Goal: Obtain resource: Obtain resource

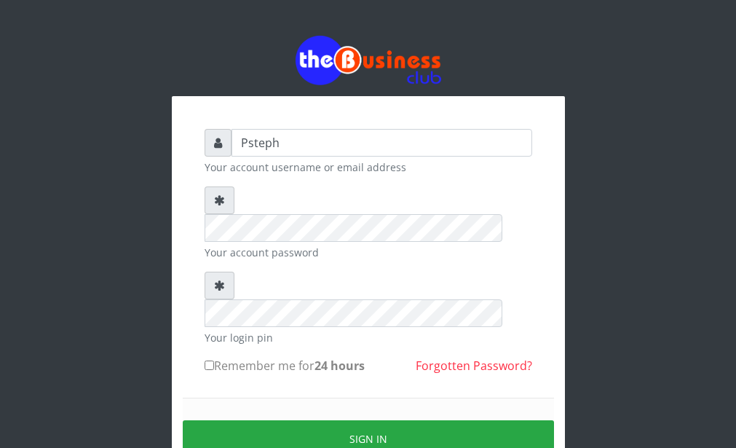
type input "Psteph"
click at [219, 357] on label "Remember me for 24 hours" at bounding box center [285, 365] width 160 height 17
click at [214, 360] on input "Remember me for 24 hours" at bounding box center [209, 364] width 9 height 9
checkbox input "true"
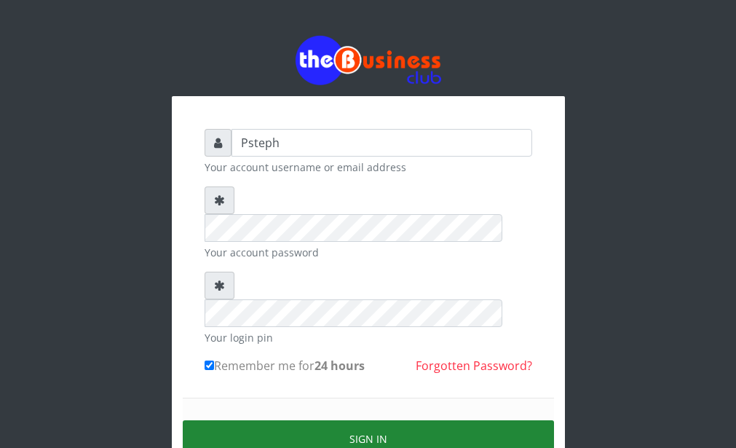
click at [289, 420] on button "Sign in" at bounding box center [368, 438] width 371 height 37
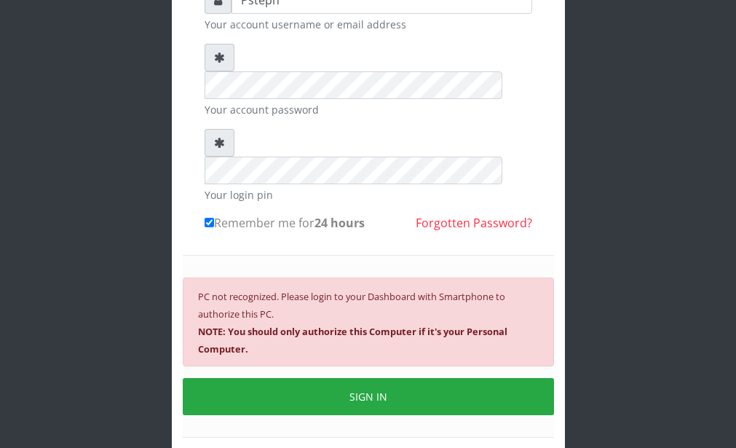
scroll to position [158, 0]
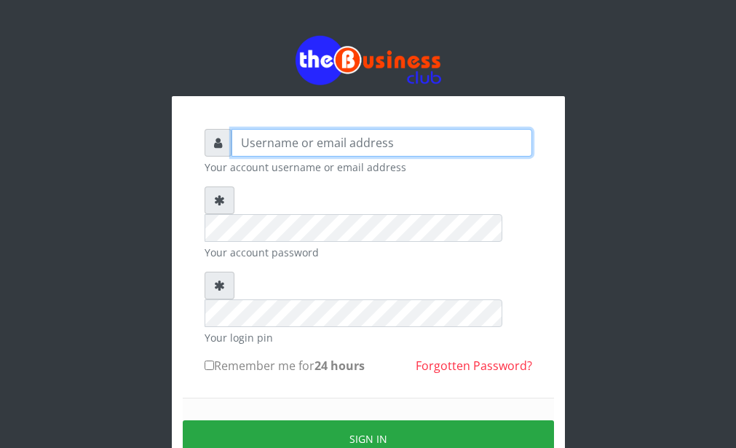
click at [298, 152] on input "text" at bounding box center [382, 143] width 301 height 28
type input "Psteph"
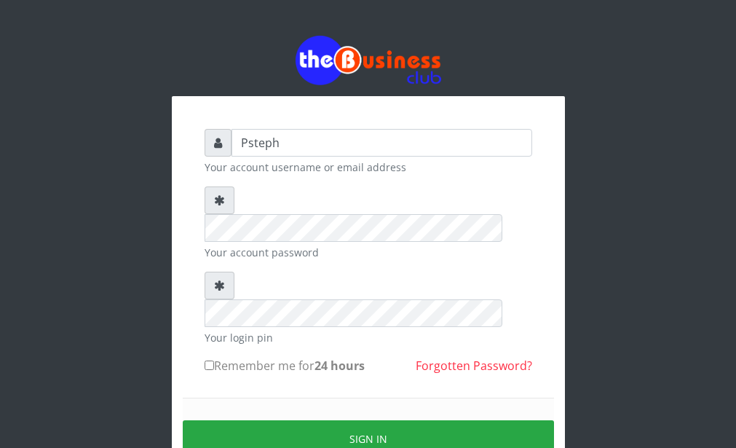
click at [210, 360] on input "Remember me for 24 hours" at bounding box center [209, 364] width 9 height 9
checkbox input "true"
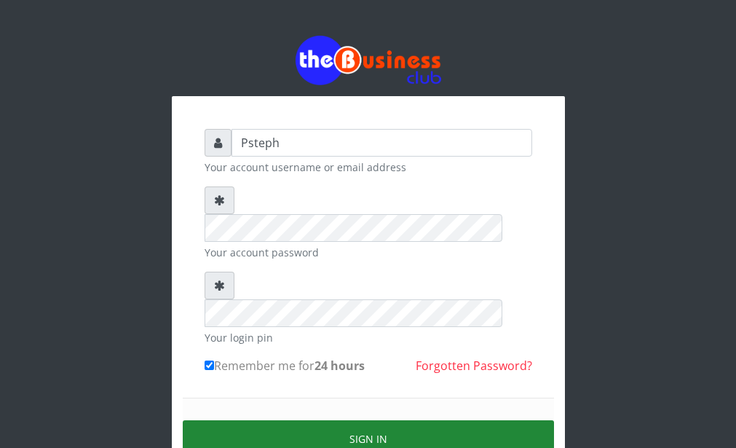
click at [300, 420] on button "Sign in" at bounding box center [368, 438] width 371 height 37
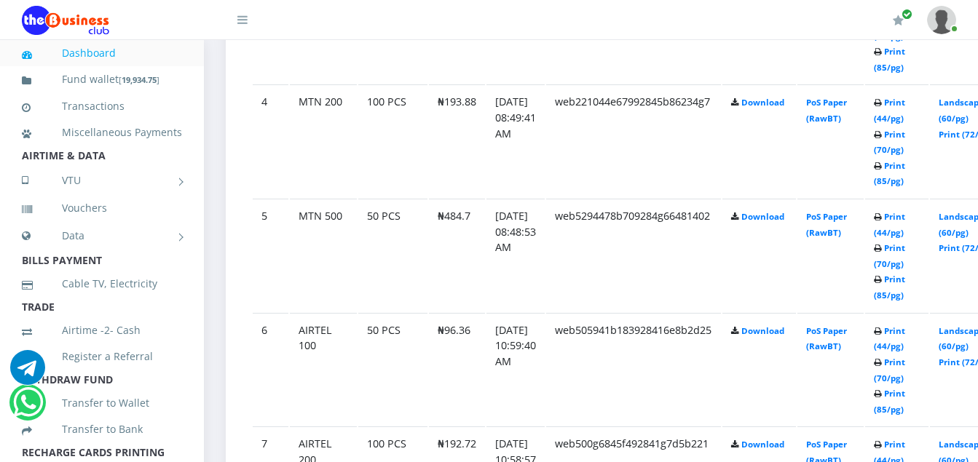
scroll to position [1189, 0]
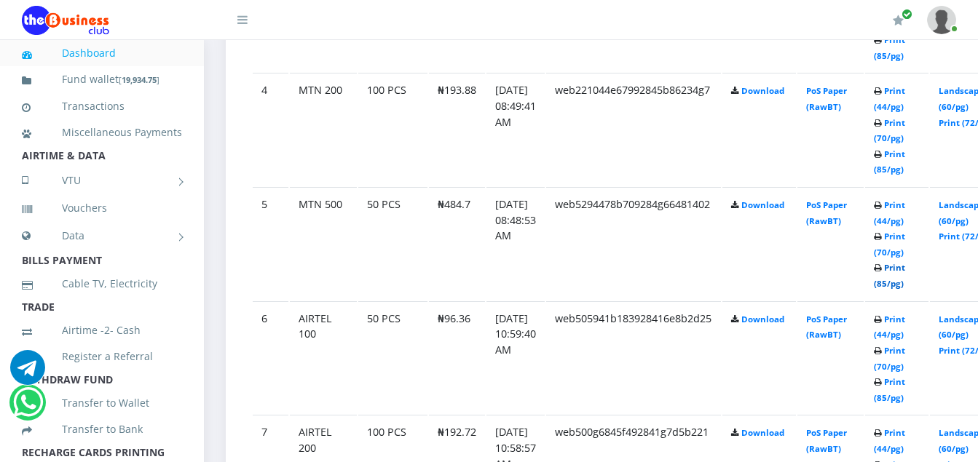
click at [905, 283] on link "Print (85/pg)" at bounding box center [889, 275] width 31 height 27
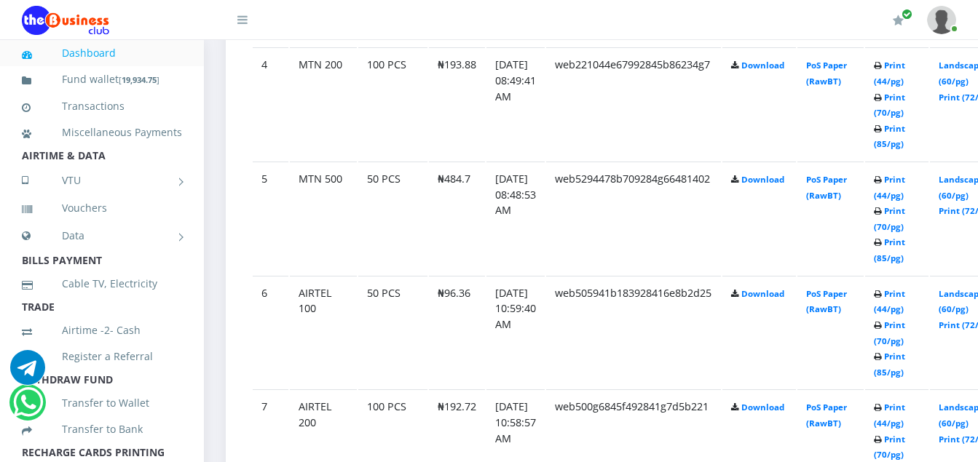
scroll to position [1213, 0]
click at [905, 226] on link "Print (70/pg)" at bounding box center [889, 220] width 31 height 27
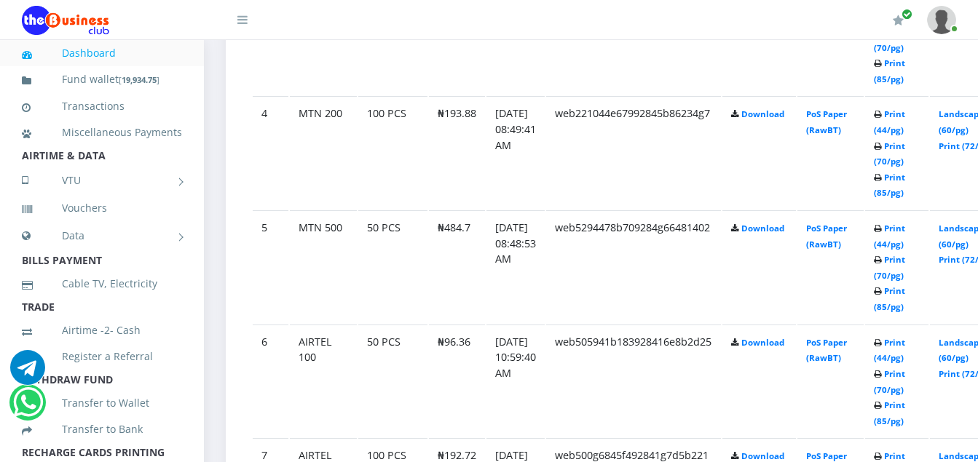
scroll to position [1213, 0]
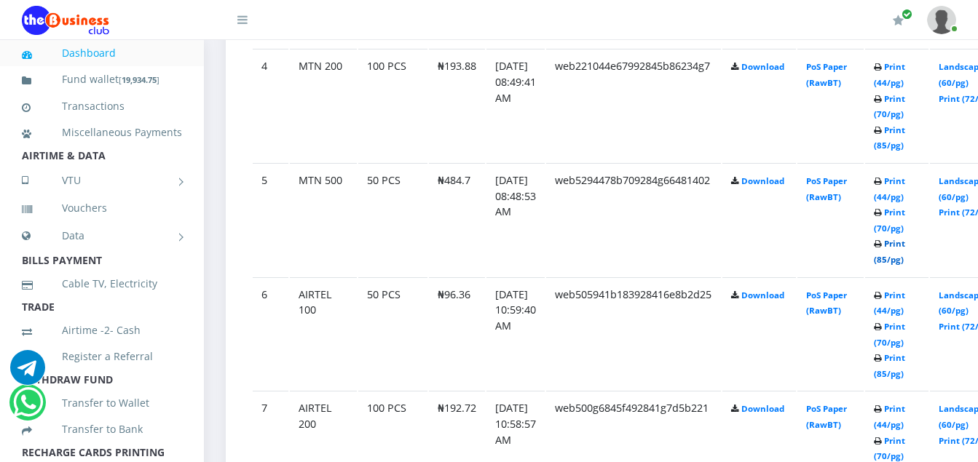
click at [905, 262] on link "Print (85/pg)" at bounding box center [889, 251] width 31 height 27
click at [905, 265] on link "Print (85/pg)" at bounding box center [889, 251] width 31 height 27
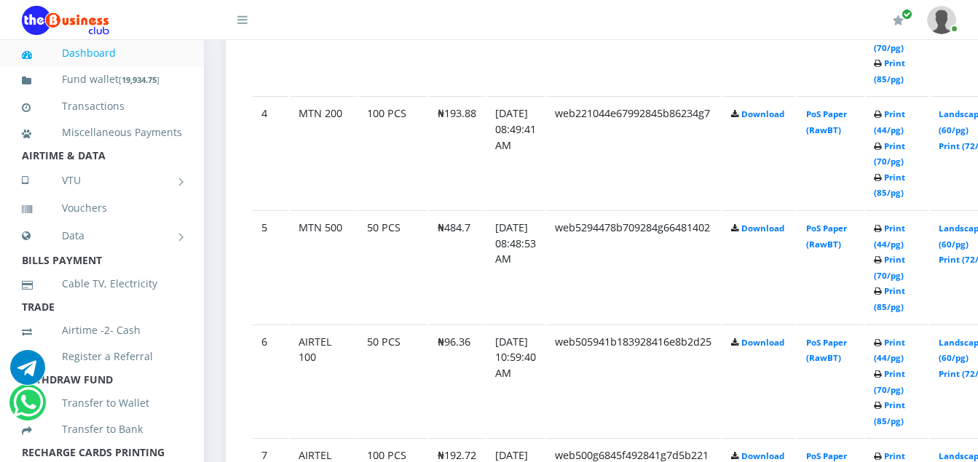
scroll to position [1213, 0]
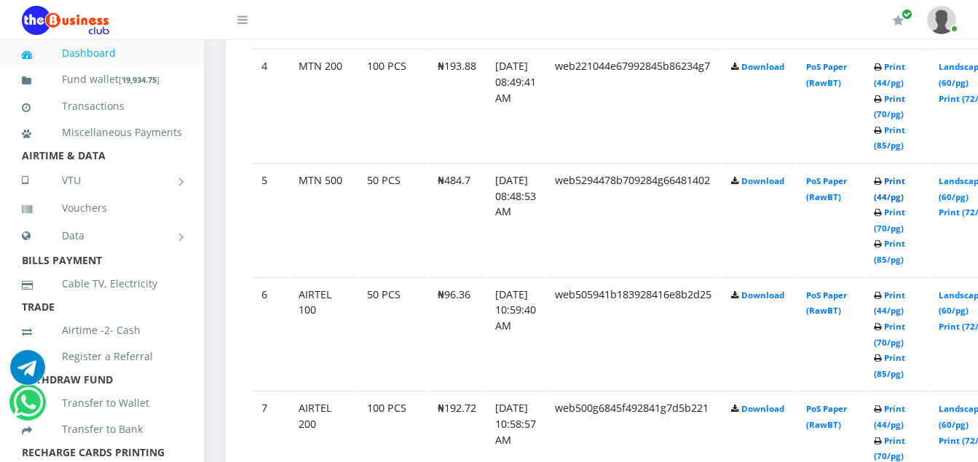
click at [905, 199] on link "Print (44/pg)" at bounding box center [889, 188] width 31 height 27
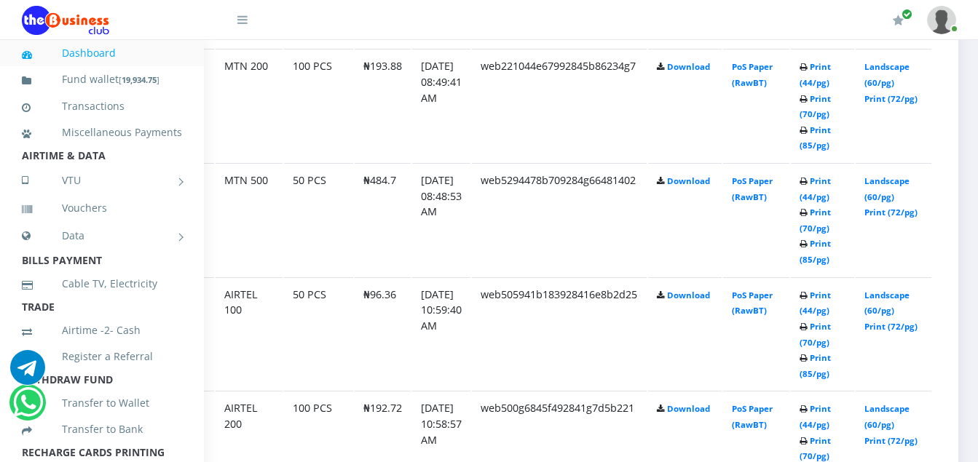
scroll to position [1213, 98]
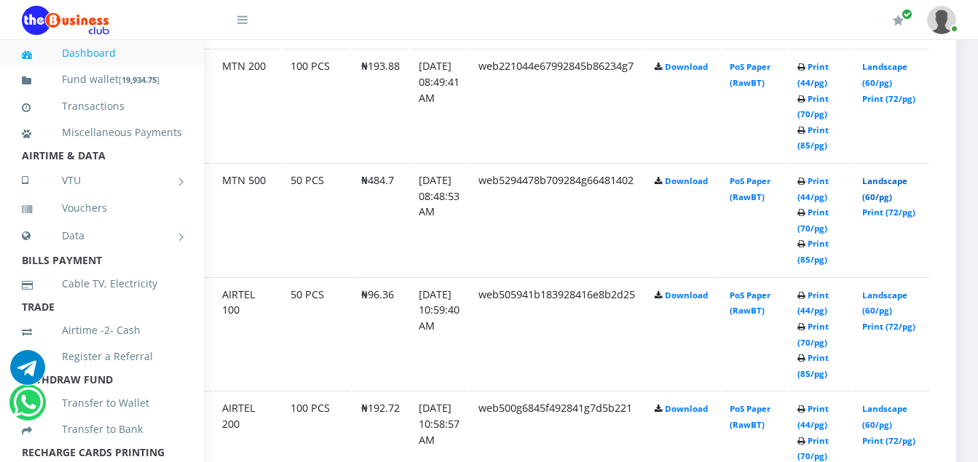
click at [871, 202] on link "Landscape (60/pg)" at bounding box center [884, 188] width 45 height 27
click at [815, 259] on link "Print (85/pg)" at bounding box center [812, 251] width 31 height 27
click at [810, 146] on link "Print (85/pg)" at bounding box center [812, 137] width 31 height 27
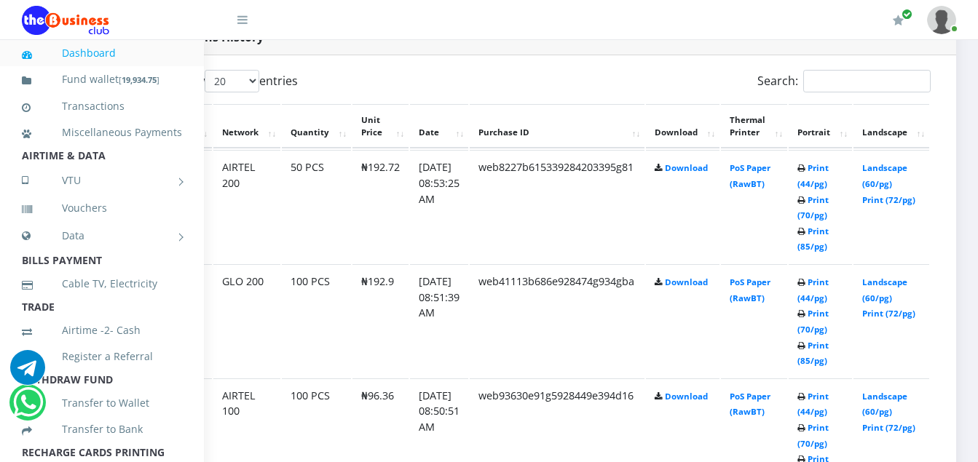
scroll to position [764, 98]
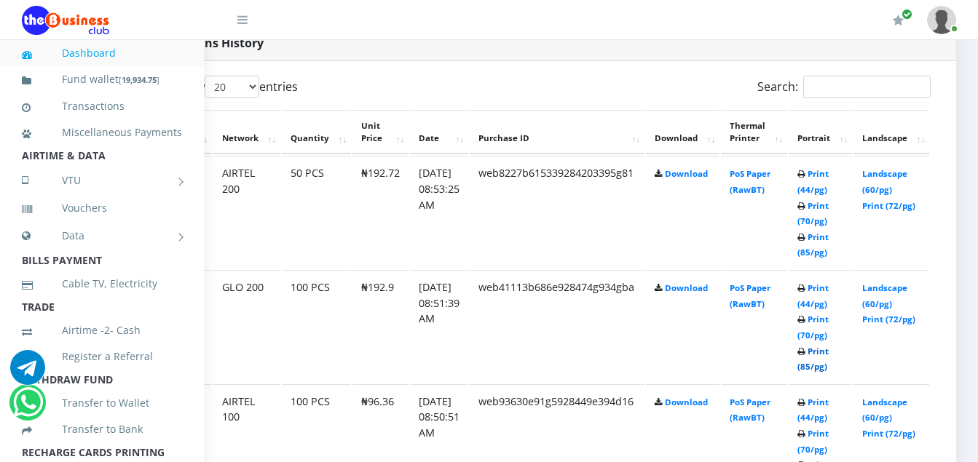
click at [815, 369] on link "Print (85/pg)" at bounding box center [812, 359] width 31 height 27
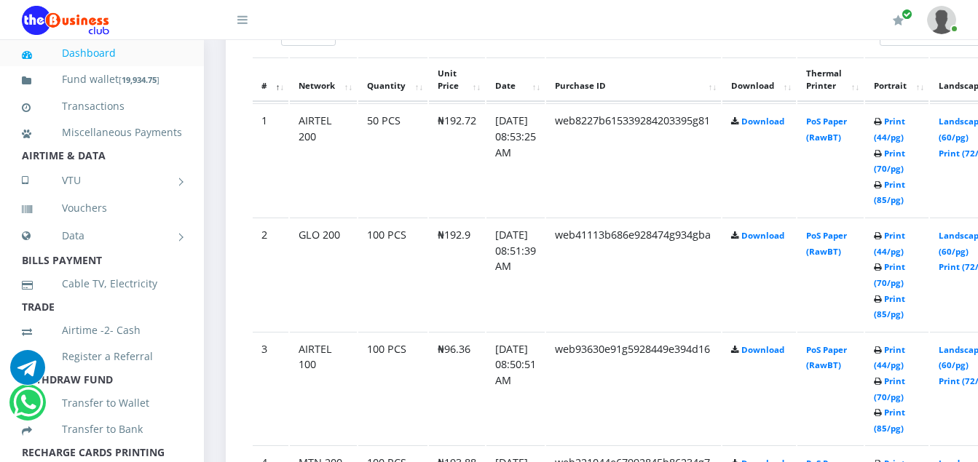
scroll to position [700, 0]
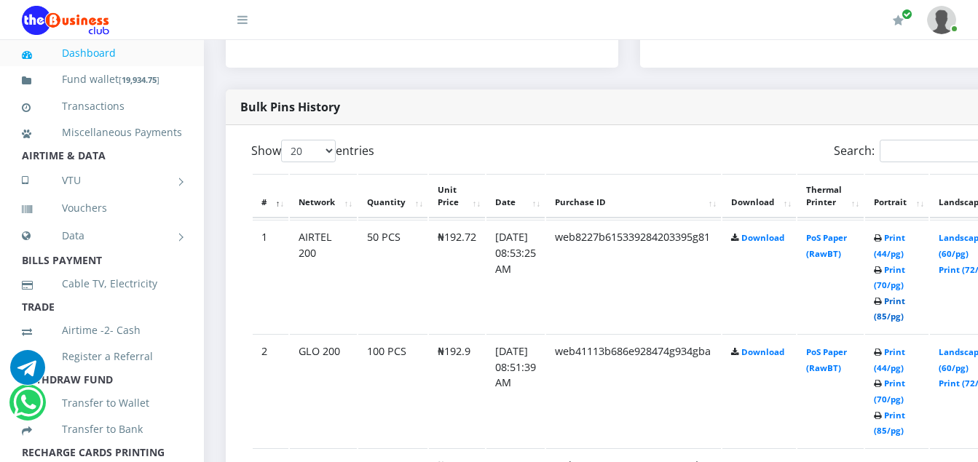
click at [905, 320] on link "Print (85/pg)" at bounding box center [889, 309] width 31 height 27
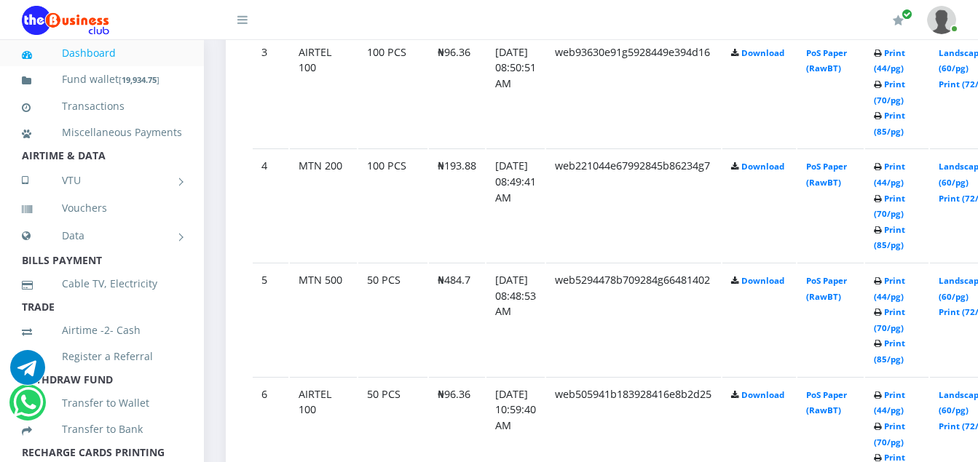
scroll to position [1119, 0]
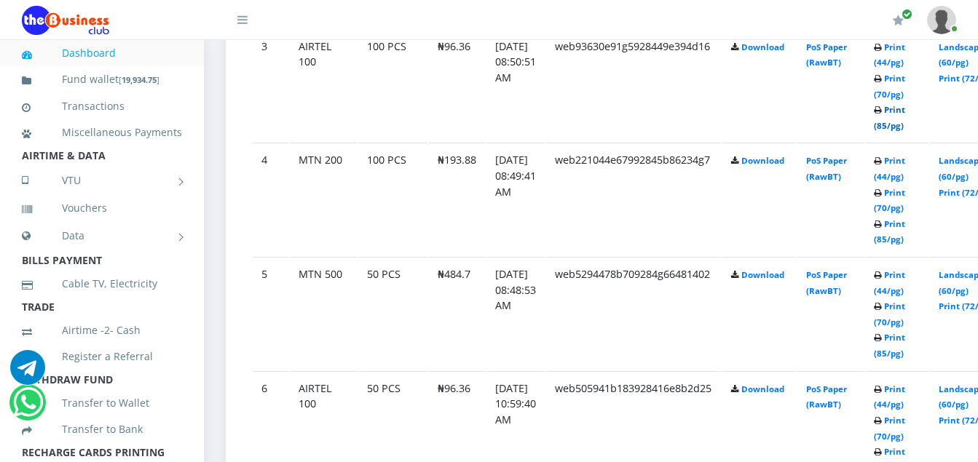
click at [905, 129] on link "Print (85/pg)" at bounding box center [889, 117] width 31 height 27
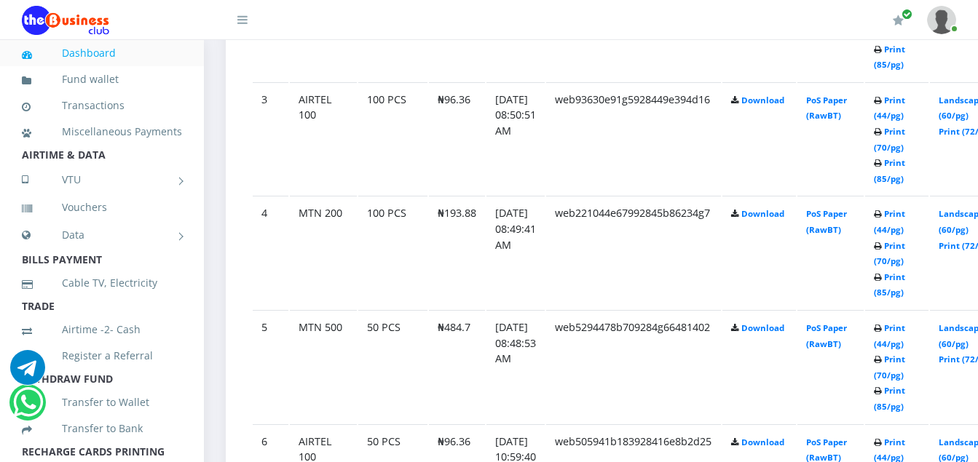
scroll to position [1032, 0]
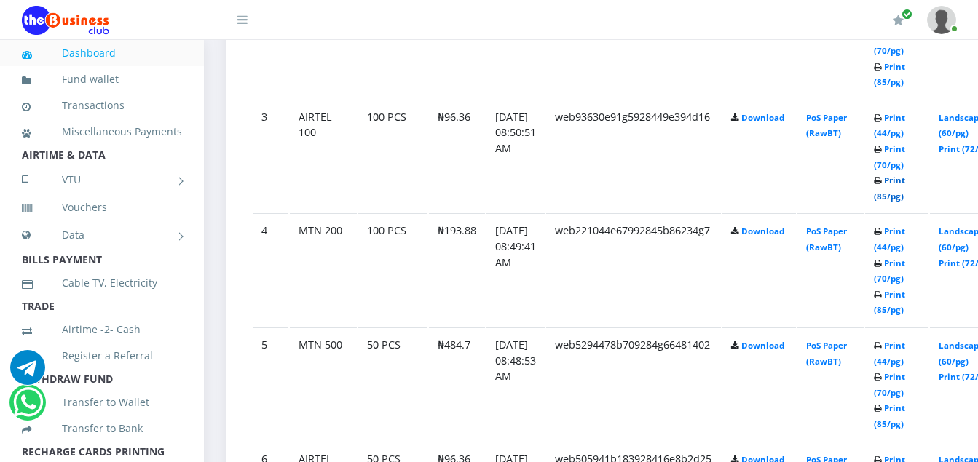
click at [905, 196] on link "Print (85/pg)" at bounding box center [889, 188] width 31 height 27
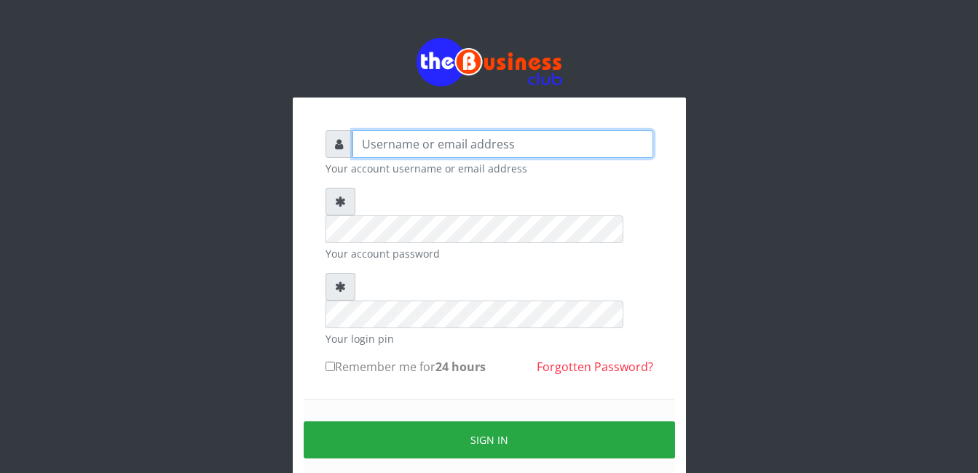
click at [370, 148] on input "text" at bounding box center [502, 144] width 301 height 28
type input "Psteph"
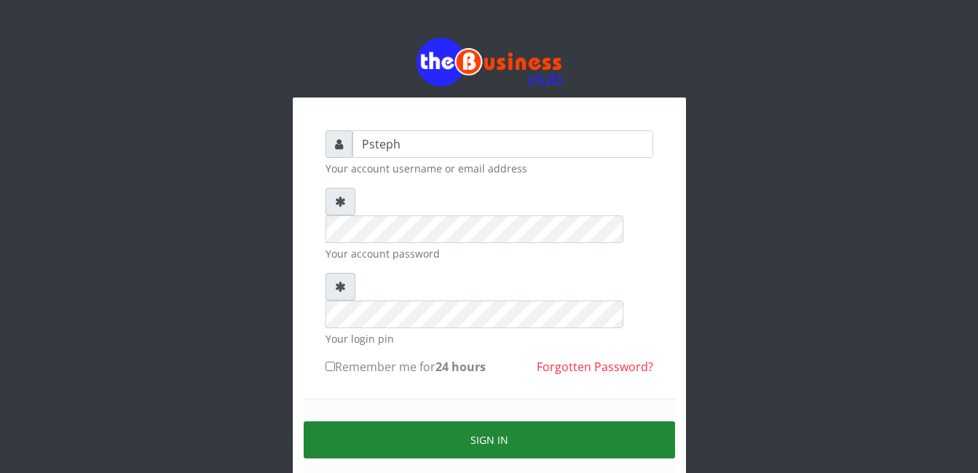
click at [387, 422] on button "Sign in" at bounding box center [489, 440] width 371 height 37
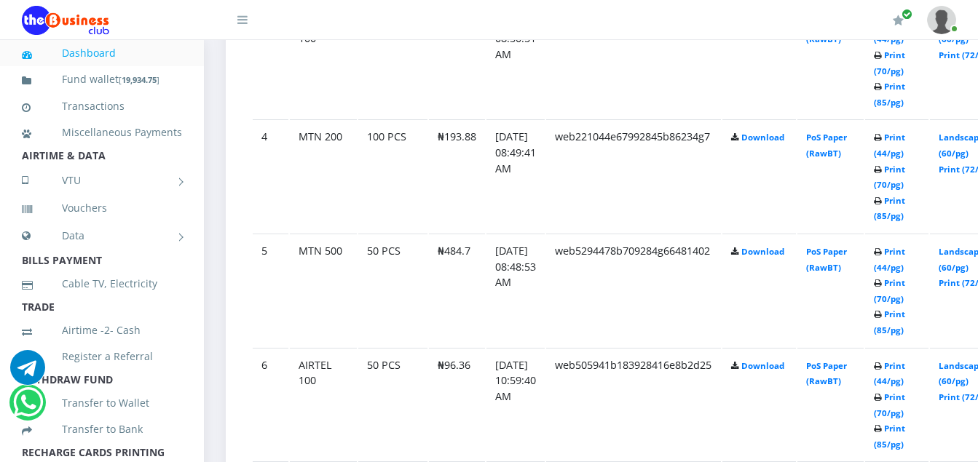
scroll to position [1125, 0]
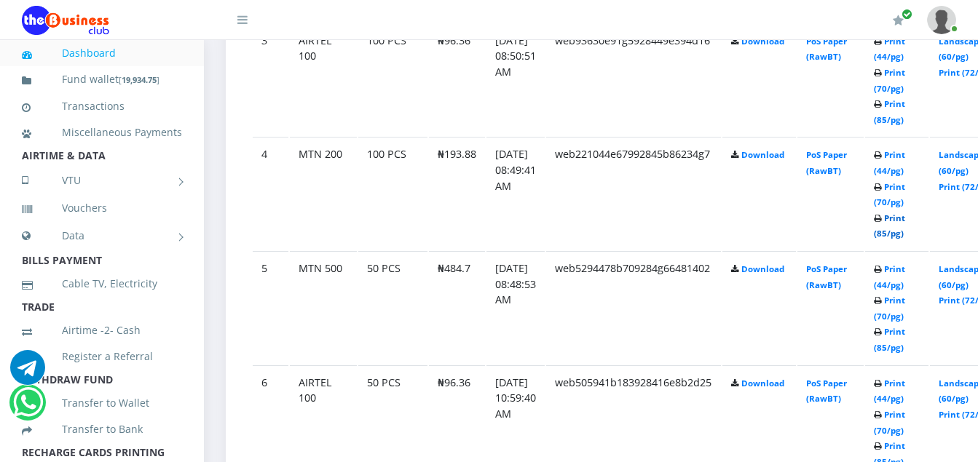
click at [905, 232] on link "Print (85/pg)" at bounding box center [889, 226] width 31 height 27
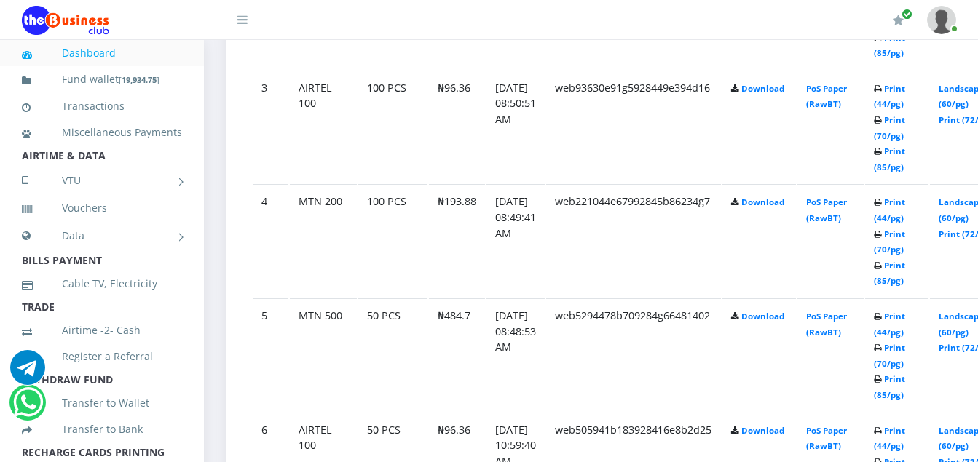
scroll to position [1125, 0]
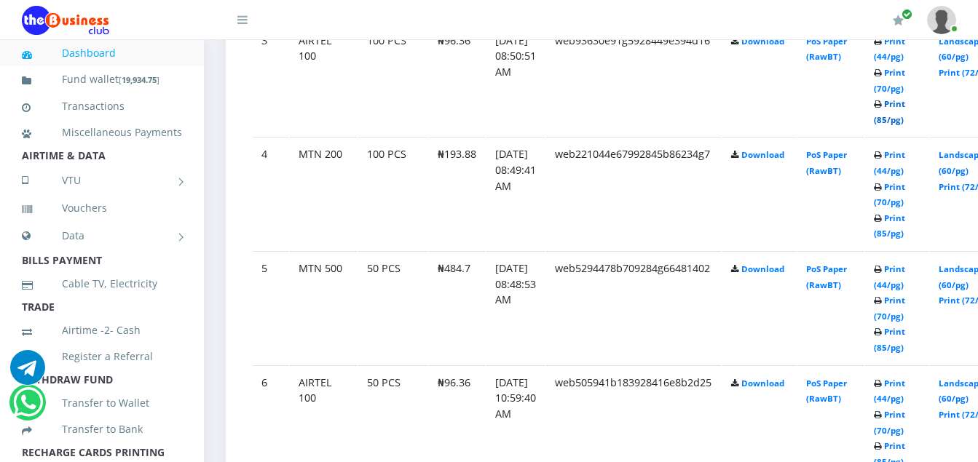
click at [905, 124] on link "Print (85/pg)" at bounding box center [889, 111] width 31 height 27
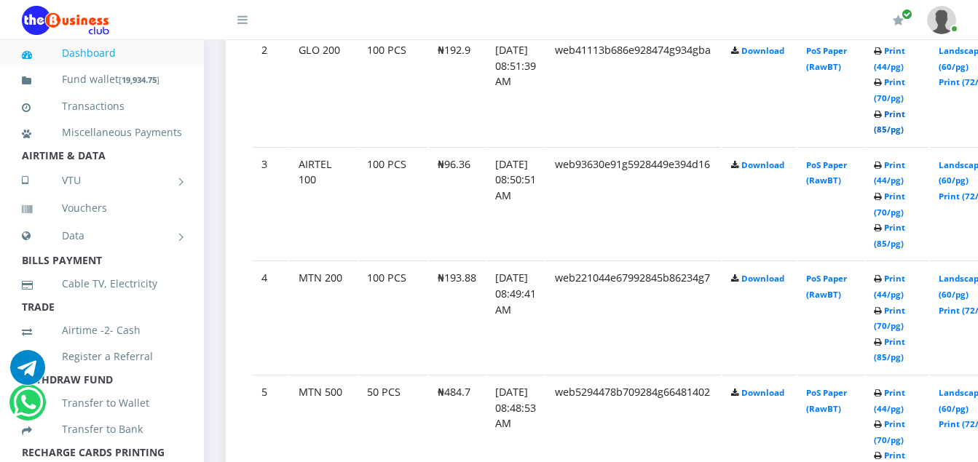
click at [903, 132] on link "Print (85/pg)" at bounding box center [889, 121] width 31 height 27
